Goal: Find specific page/section: Find specific page/section

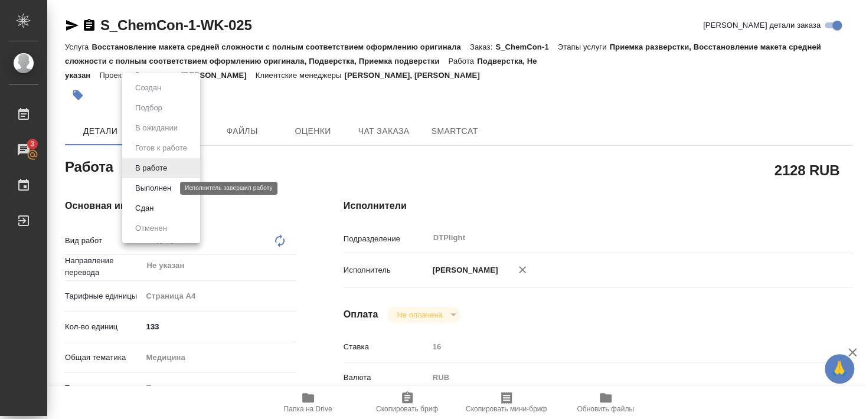
click at [161, 186] on button "Выполнен" at bounding box center [153, 188] width 43 height 13
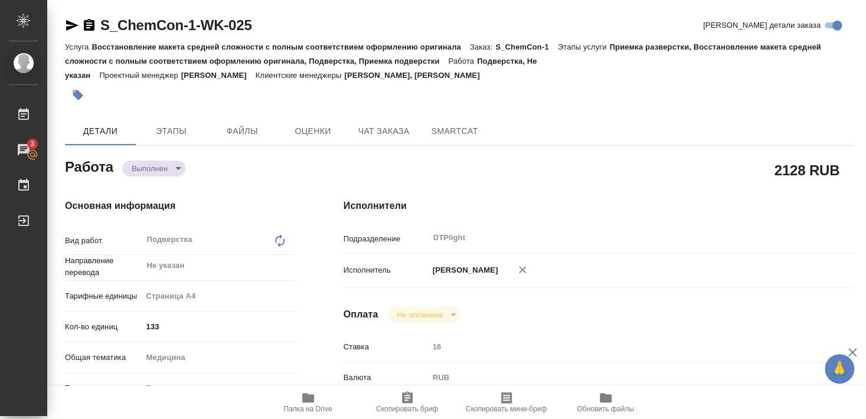
type textarea "x"
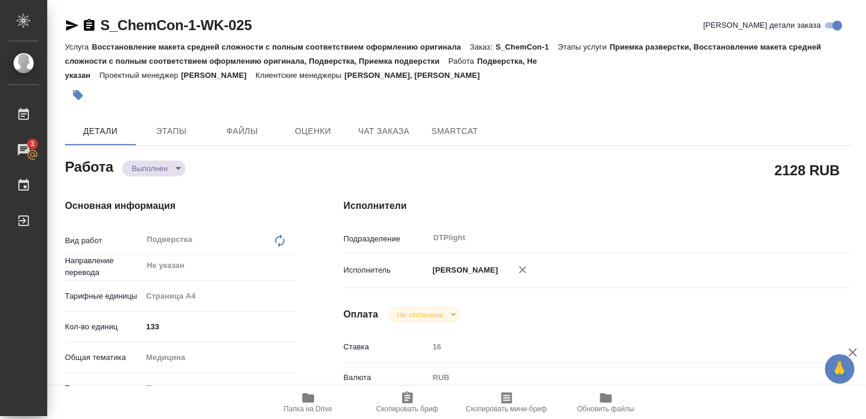
type textarea "x"
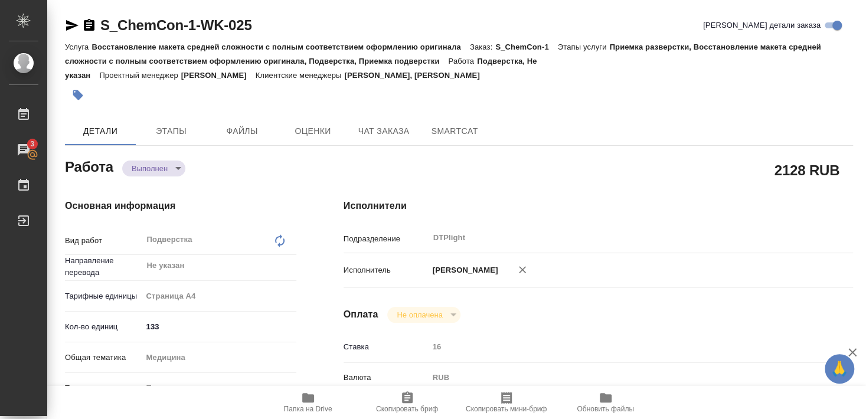
type textarea "x"
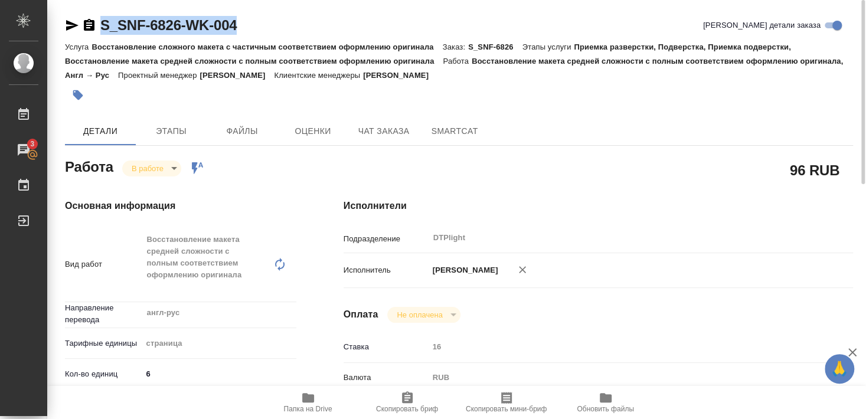
drag, startPoint x: 100, startPoint y: 35, endPoint x: 269, endPoint y: 25, distance: 169.2
click at [269, 25] on div "S_SNF-6826-WK-004 Кратко детали заказа" at bounding box center [459, 28] width 788 height 24
copy link "S_SNF-6826-WK-004"
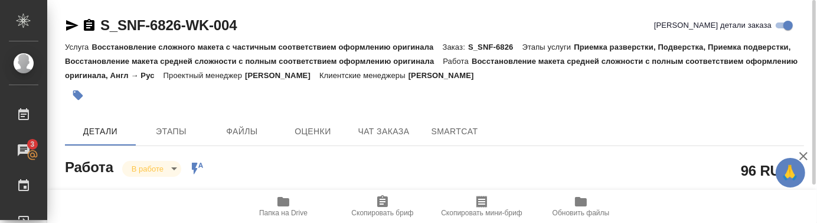
click at [291, 105] on div at bounding box center [311, 95] width 493 height 26
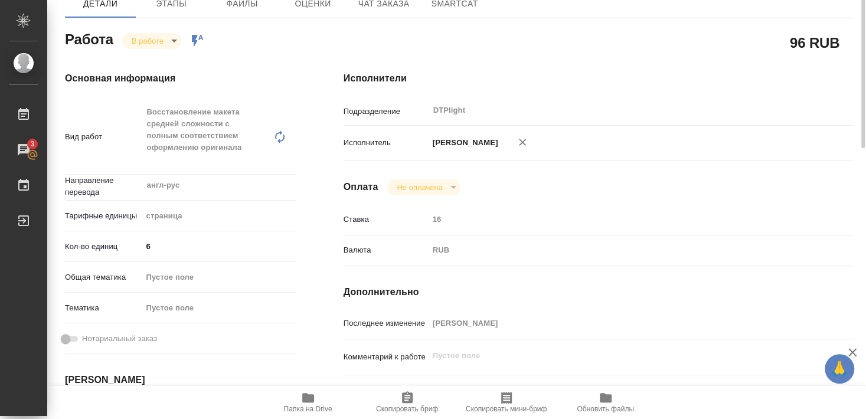
scroll to position [191, 0]
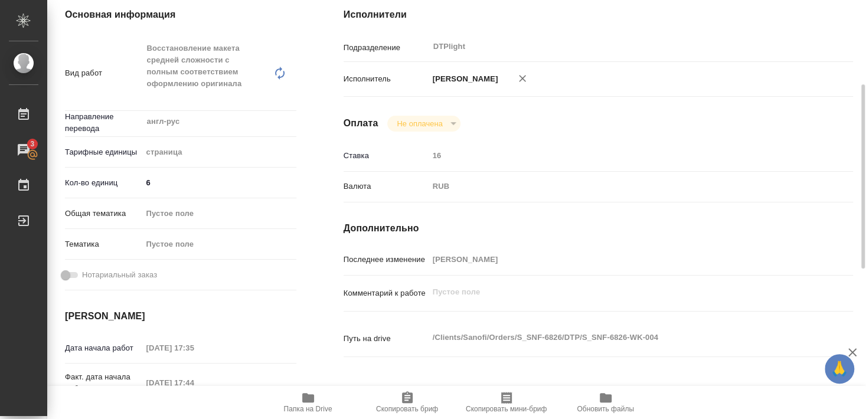
click at [309, 404] on icon "button" at bounding box center [308, 398] width 14 height 14
